Goal: Obtain resource: Download file/media

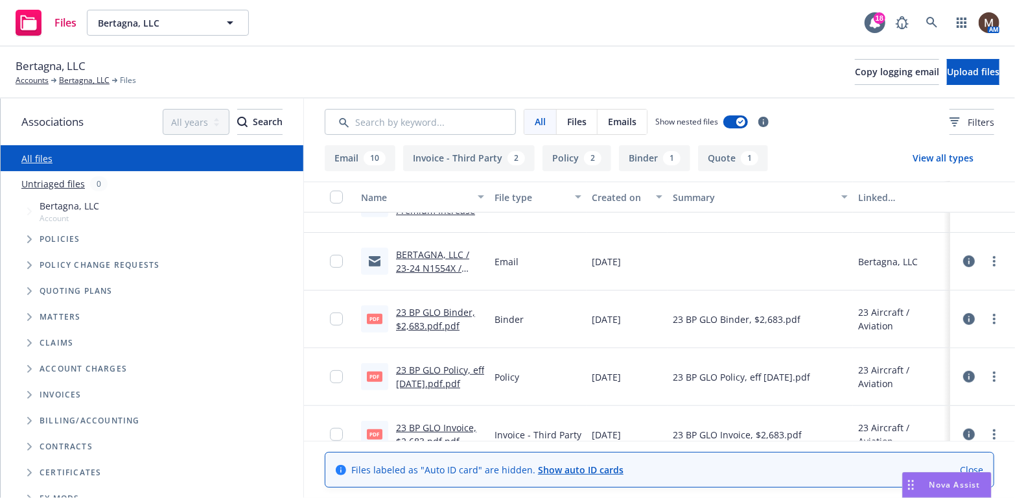
scroll to position [324, 0]
click at [445, 308] on link "23 BP GLO Binder, $2,683.pdf.pdf" at bounding box center [435, 318] width 79 height 26
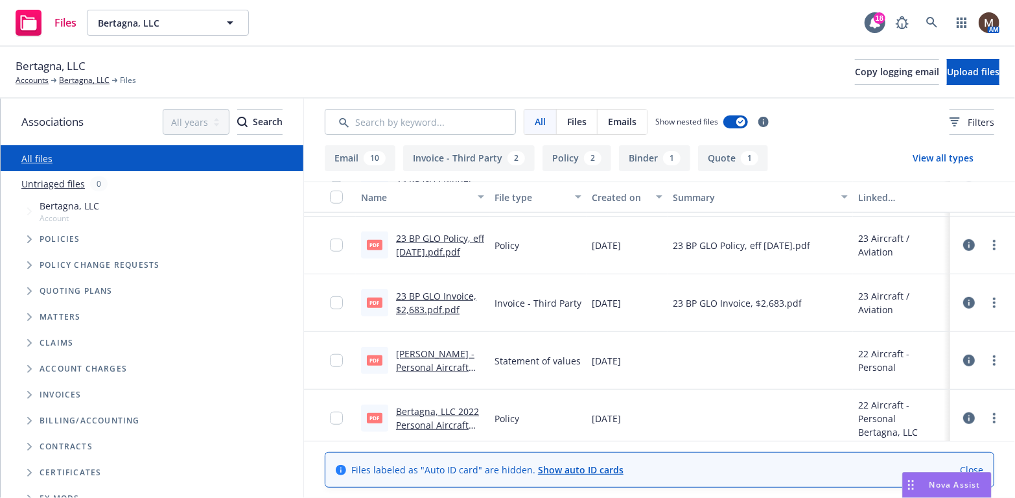
scroll to position [389, 0]
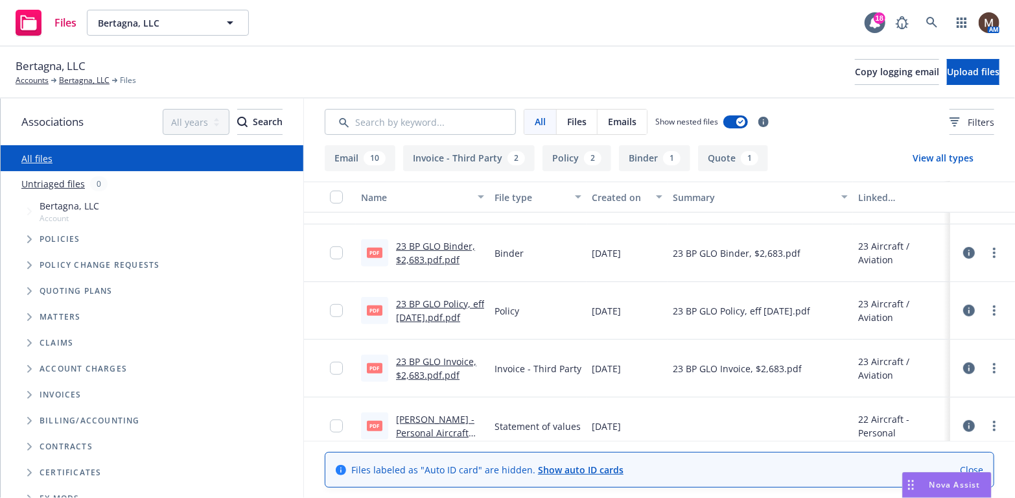
click at [448, 246] on link "23 BP GLO Binder, $2,683.pdf.pdf" at bounding box center [435, 253] width 79 height 26
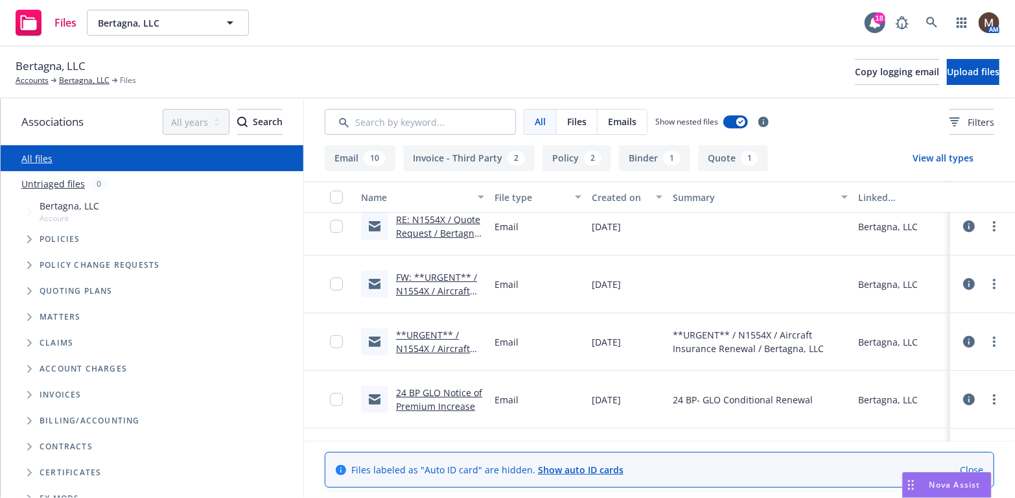
scroll to position [65, 0]
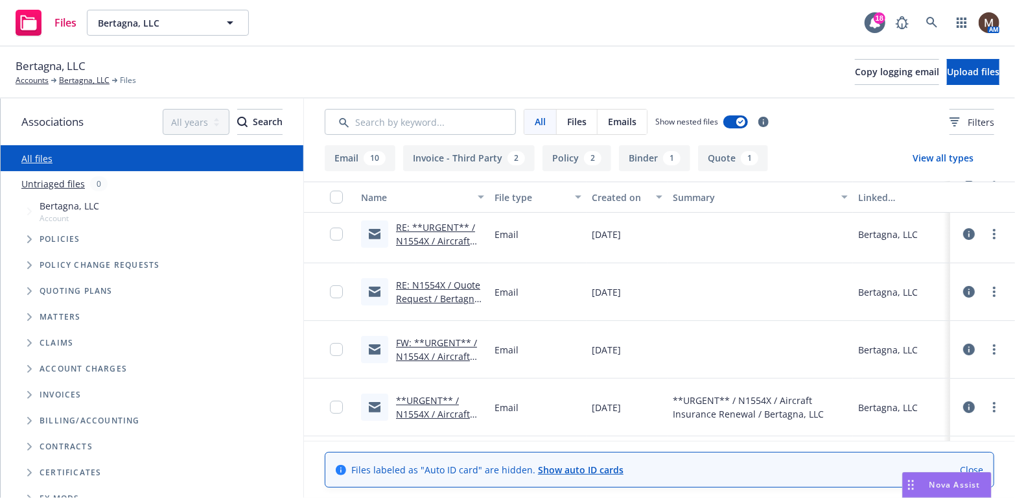
click at [443, 355] on link "FW: **URGENT** / N1554X / Aircraft Insurance Renewal / Bertagna, LLC" at bounding box center [437, 363] width 83 height 53
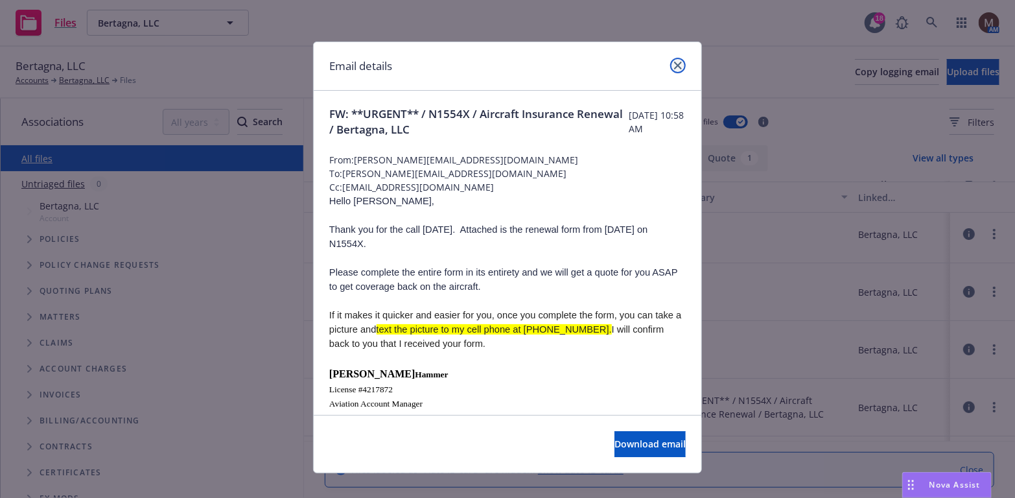
click at [674, 62] on icon "close" at bounding box center [678, 66] width 8 height 8
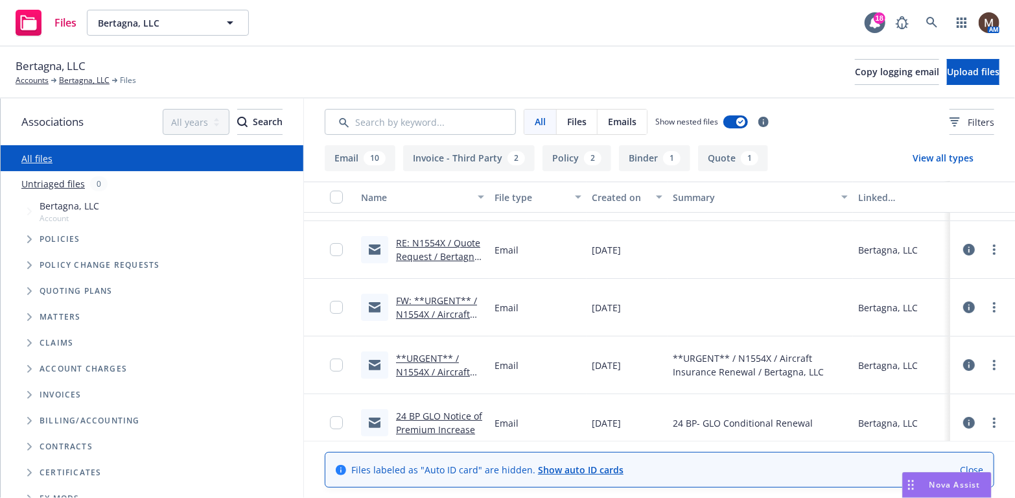
scroll to position [130, 0]
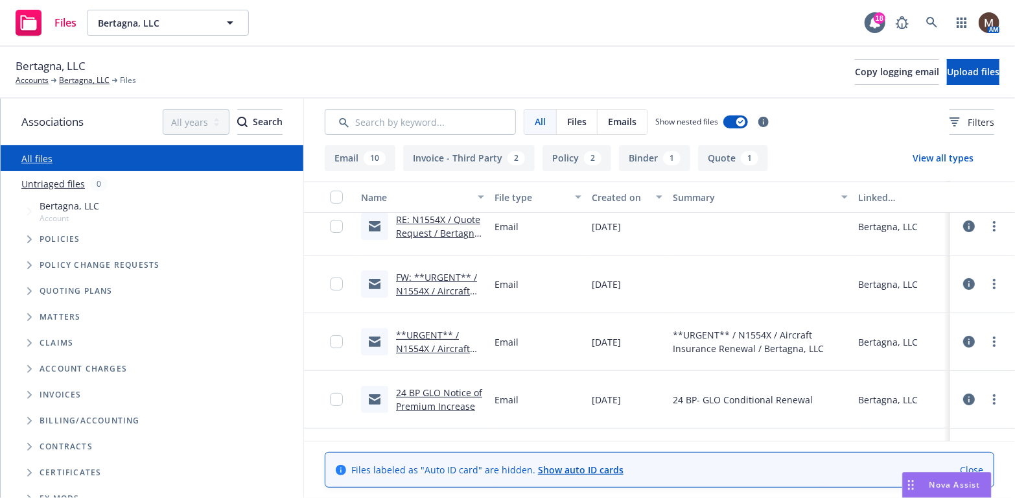
click at [439, 346] on link "**URGENT** / N1554X / Aircraft Insurance Renewal / Bertagna, LLC" at bounding box center [437, 355] width 83 height 53
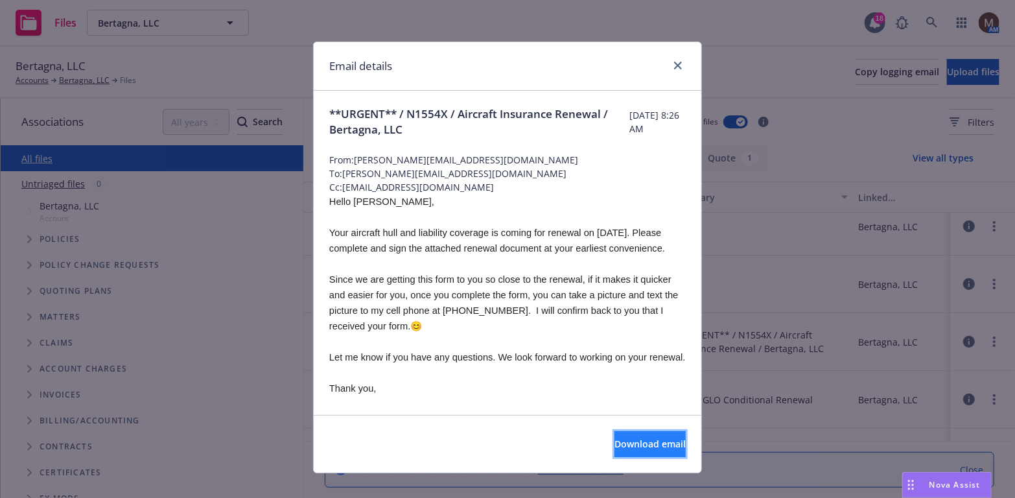
click at [622, 438] on span "Download email" at bounding box center [650, 444] width 71 height 12
click at [676, 64] on icon "close" at bounding box center [678, 66] width 8 height 8
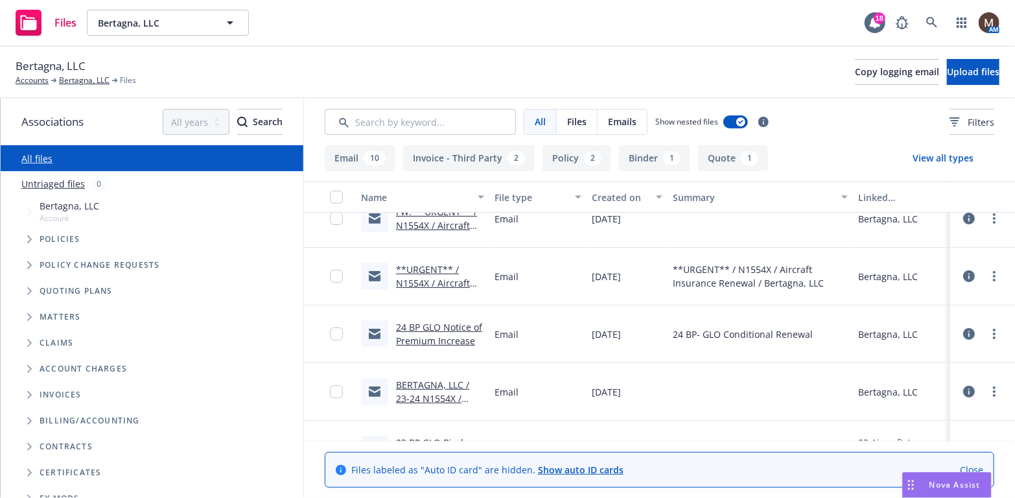
scroll to position [259, 0]
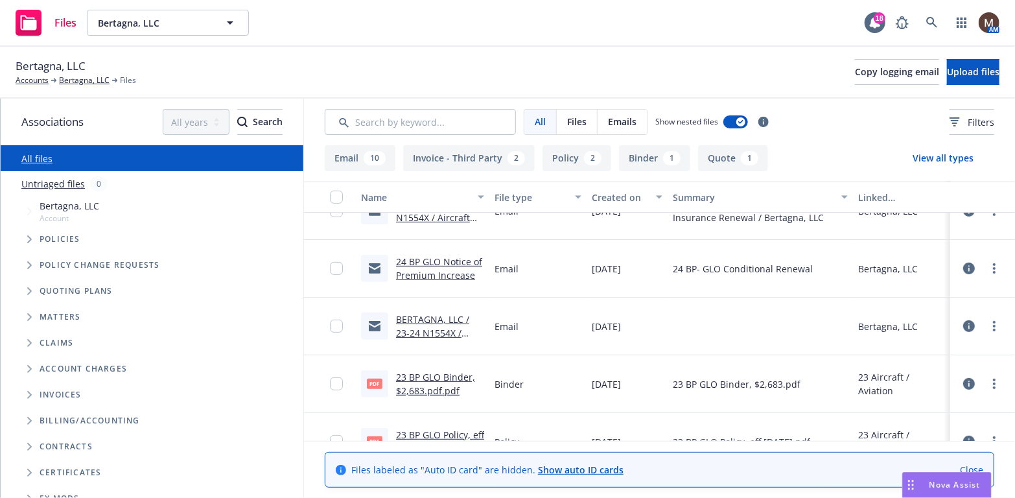
click at [457, 332] on link "BERTAGNA, LLC / 23-24 N1554X / Aircraft Documents & INVOICE / eff [DATE]" at bounding box center [438, 346] width 84 height 67
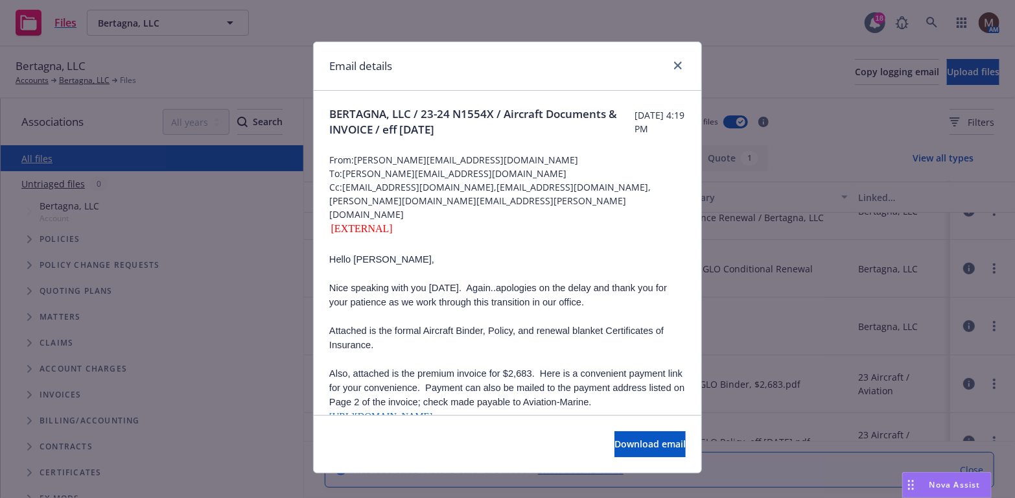
scroll to position [65, 0]
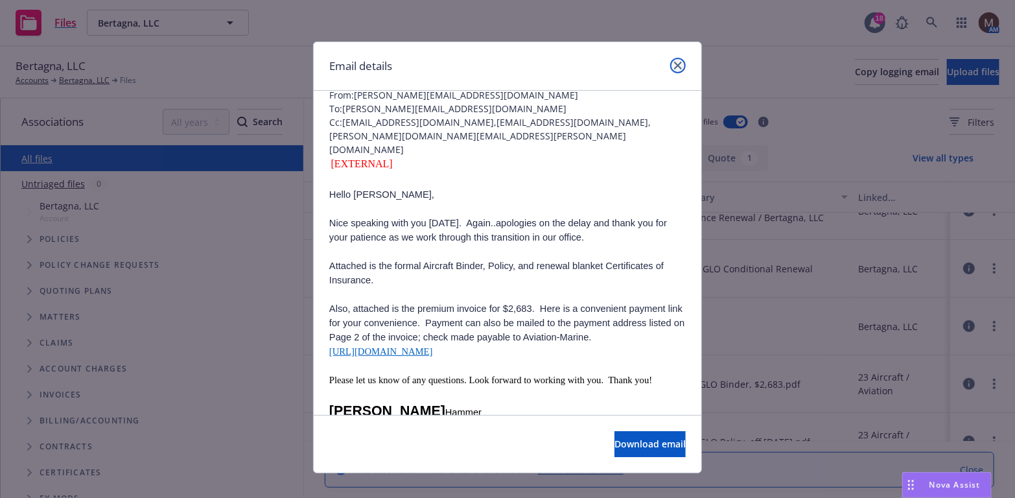
click at [674, 65] on icon "close" at bounding box center [678, 66] width 8 height 8
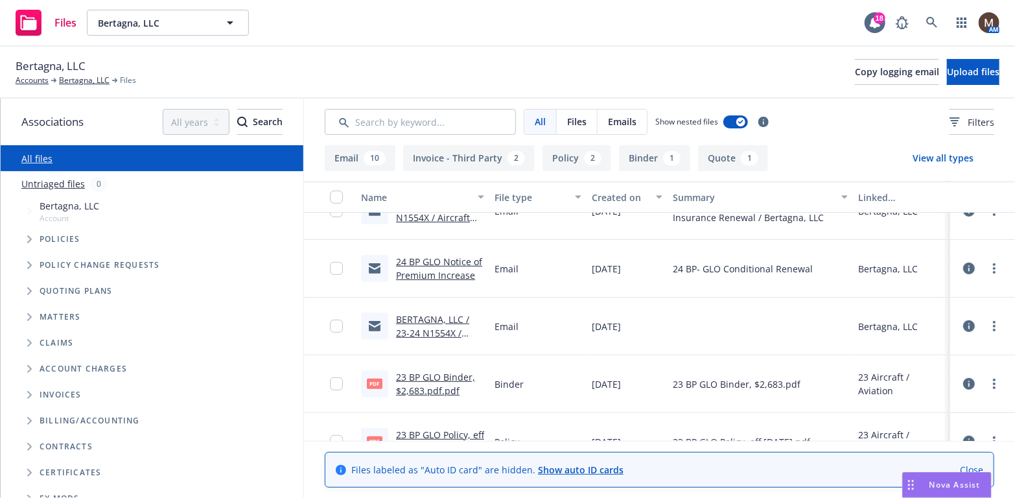
scroll to position [324, 0]
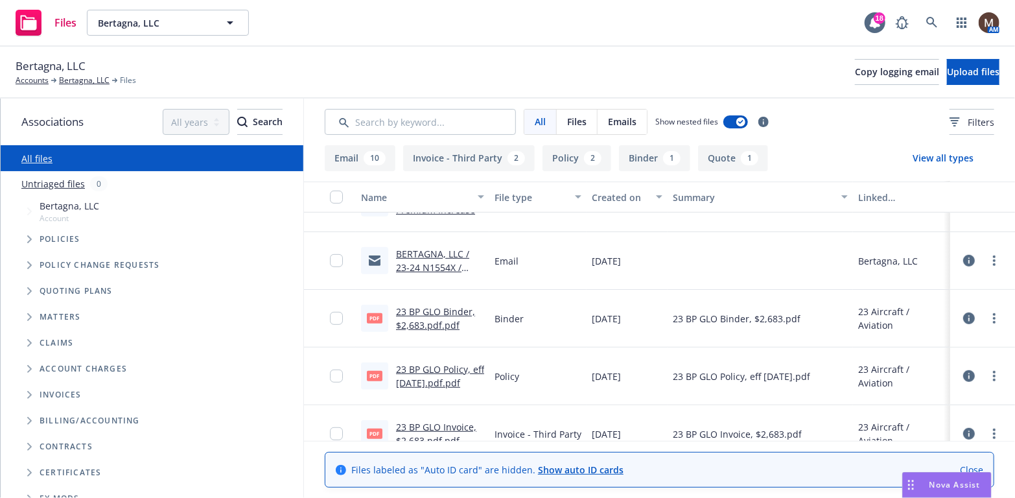
click at [440, 367] on link "23 BP GLO Policy, eff [DATE].pdf.pdf" at bounding box center [440, 376] width 88 height 26
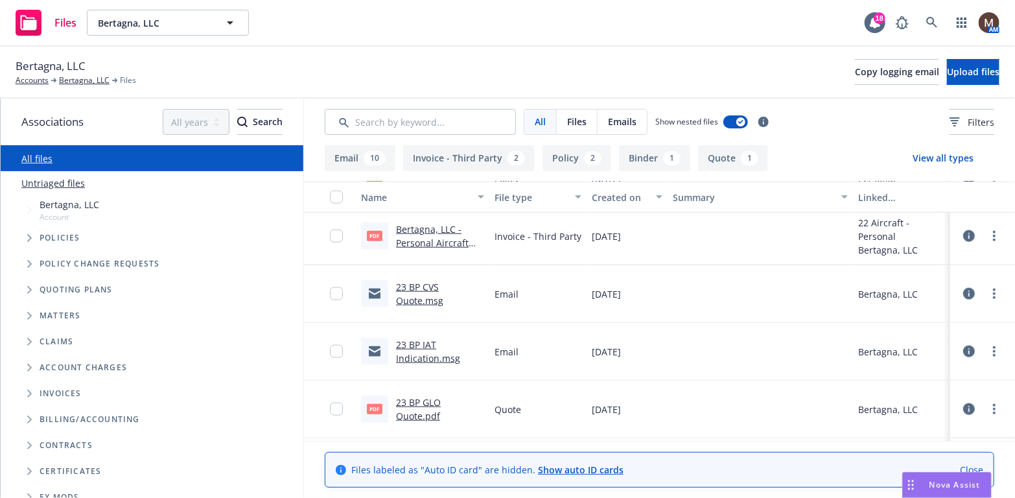
scroll to position [713, 0]
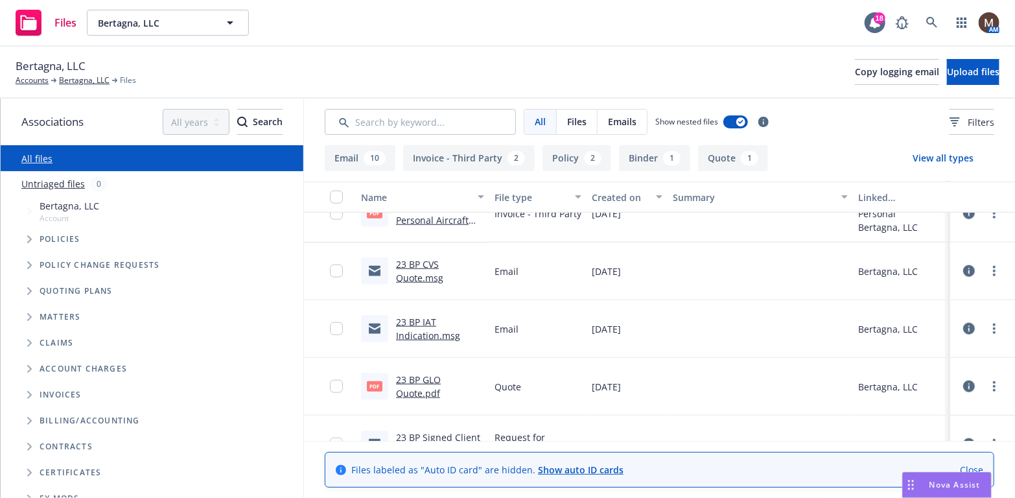
click at [426, 373] on link "23 BP GLO Quote.pdf" at bounding box center [418, 386] width 45 height 26
